Goal: Feedback & Contribution: Submit feedback/report problem

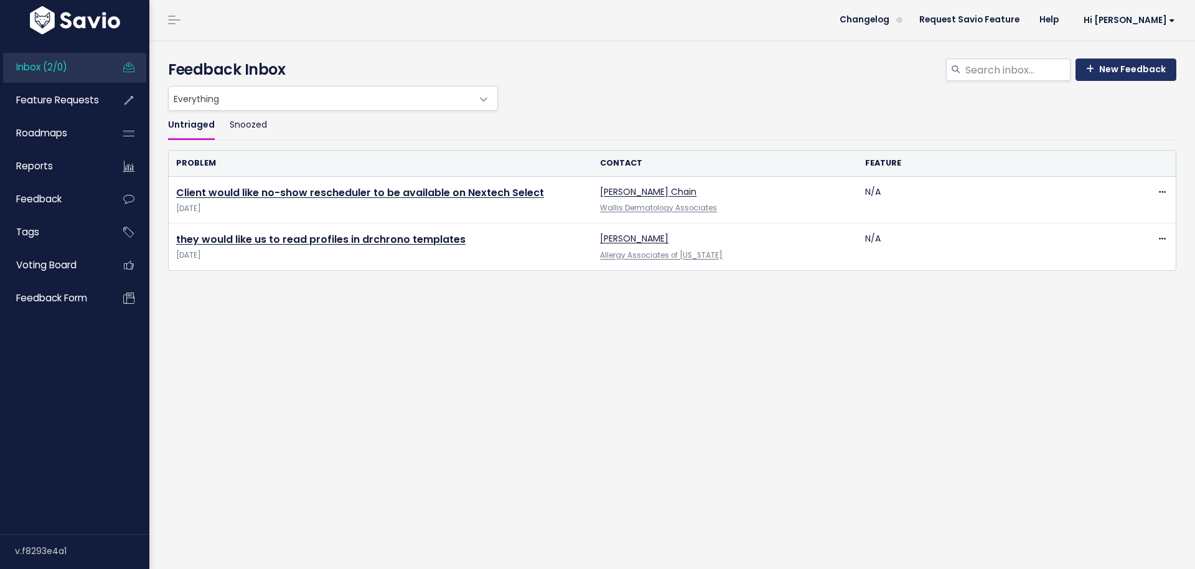
click at [1126, 67] on link "New Feedback" at bounding box center [1125, 69] width 101 height 22
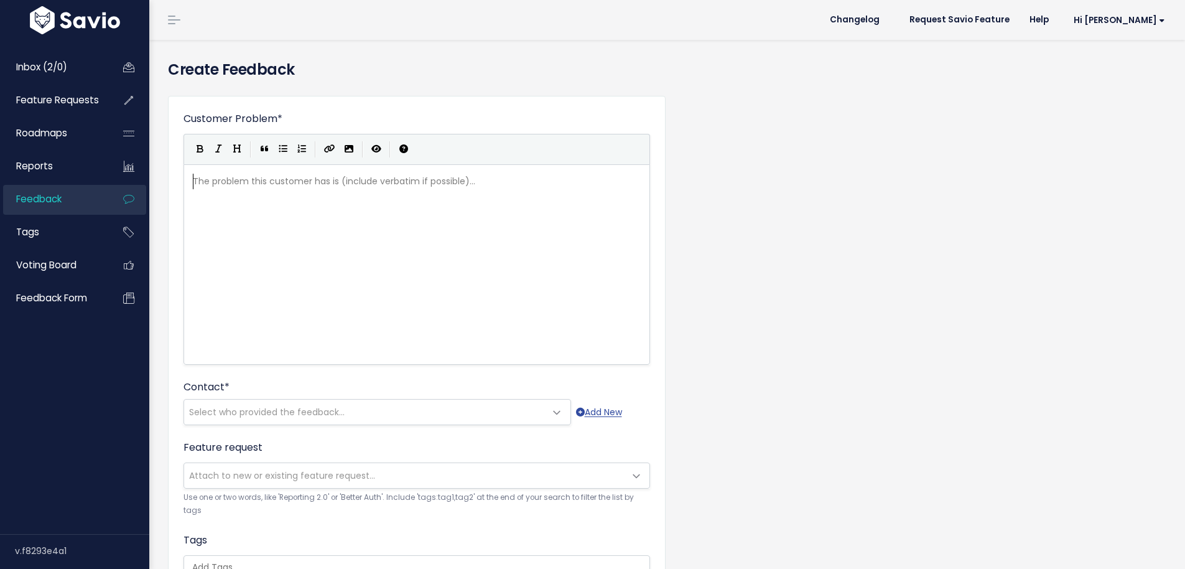
scroll to position [1, 0]
click at [381, 212] on div "The problem this customer has is (include verbatim if possible)... xxxxxxxxxx ​" at bounding box center [432, 280] width 484 height 218
type textarea "Problem deleting"
type textarea "m"
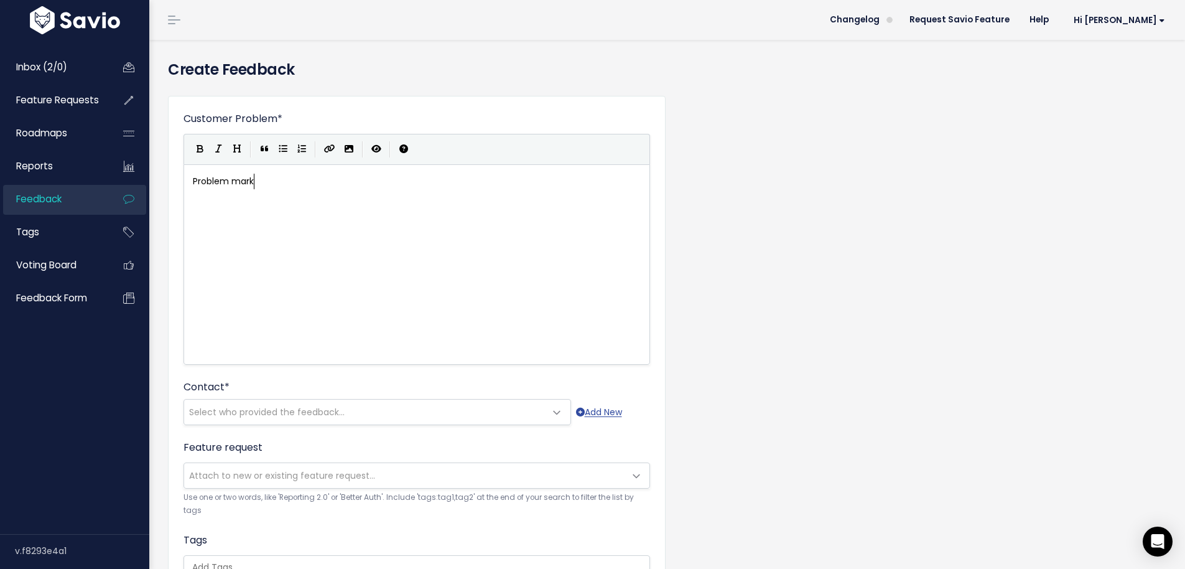
type textarea "market"
type textarea "ing visit reasons deleted when attched"
type textarea "ached t"
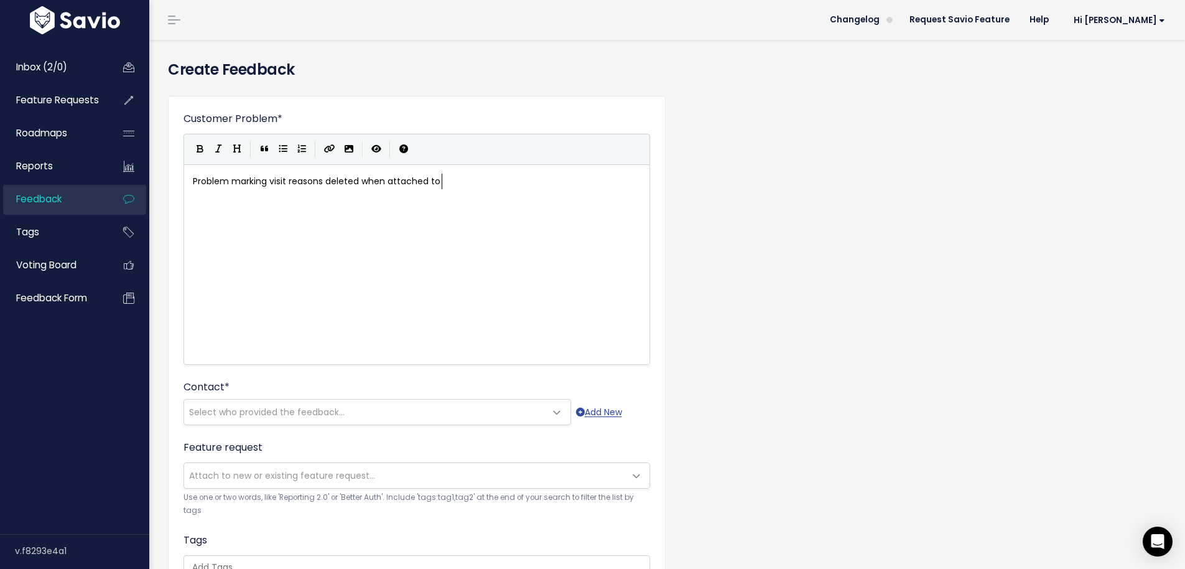
type textarea "Problem marking visit reasons deleted when attached to"
